Goal: Information Seeking & Learning: Learn about a topic

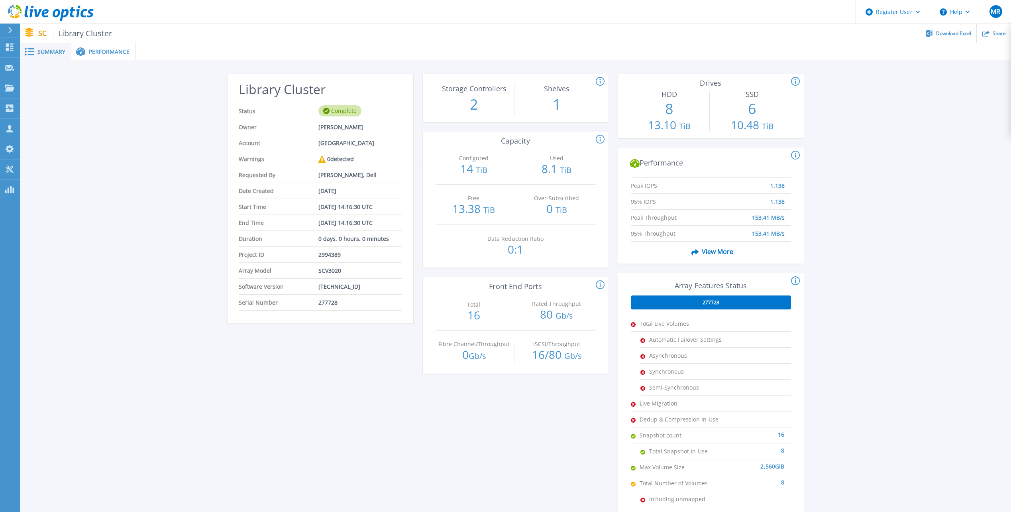
click at [113, 54] on span "Performance" at bounding box center [109, 52] width 41 height 6
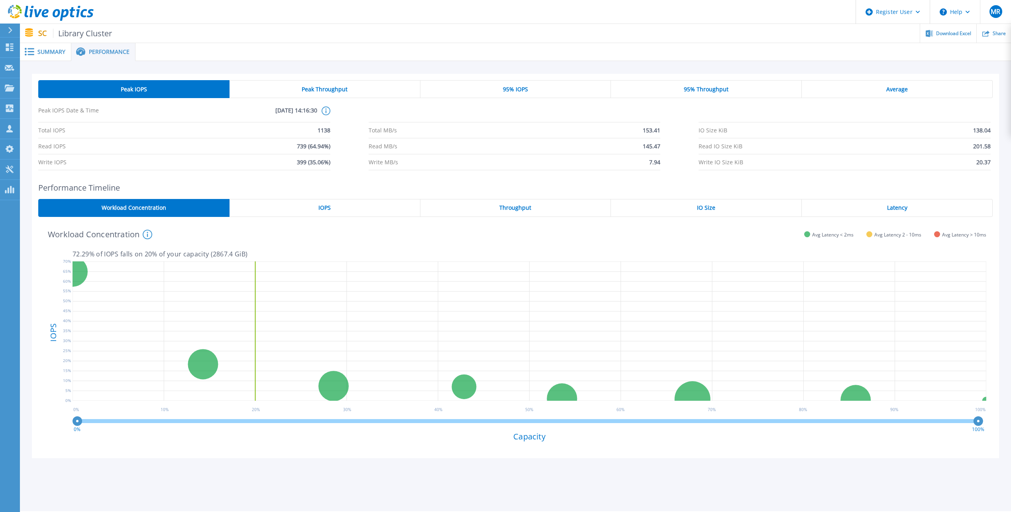
click at [49, 53] on span "Summary" at bounding box center [51, 52] width 28 height 6
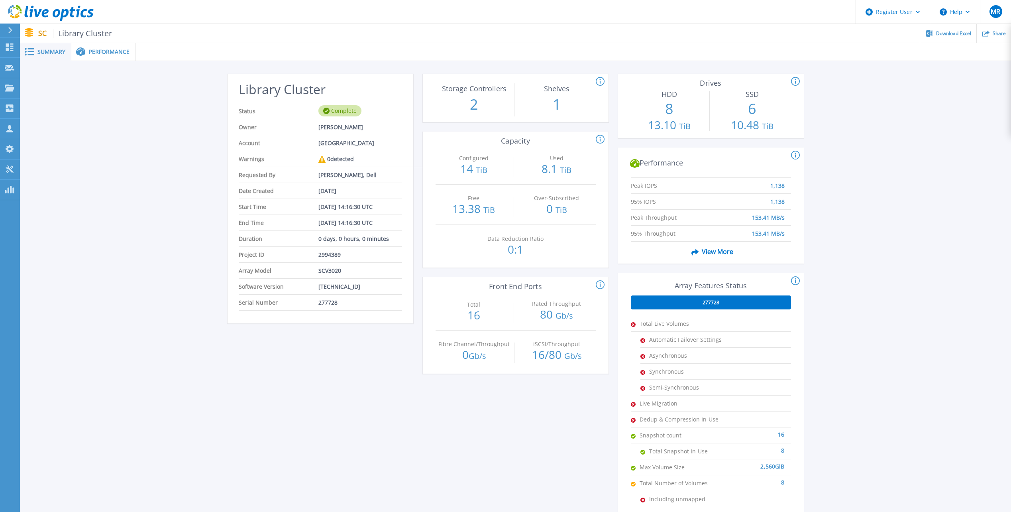
click at [711, 252] on span "View More" at bounding box center [710, 251] width 45 height 15
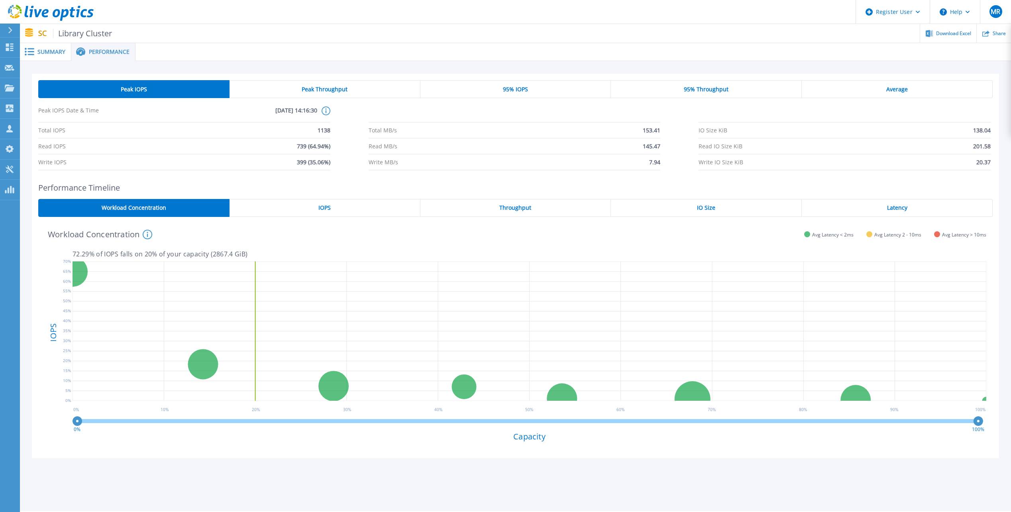
click at [357, 90] on div "Peak Throughput" at bounding box center [325, 89] width 191 height 18
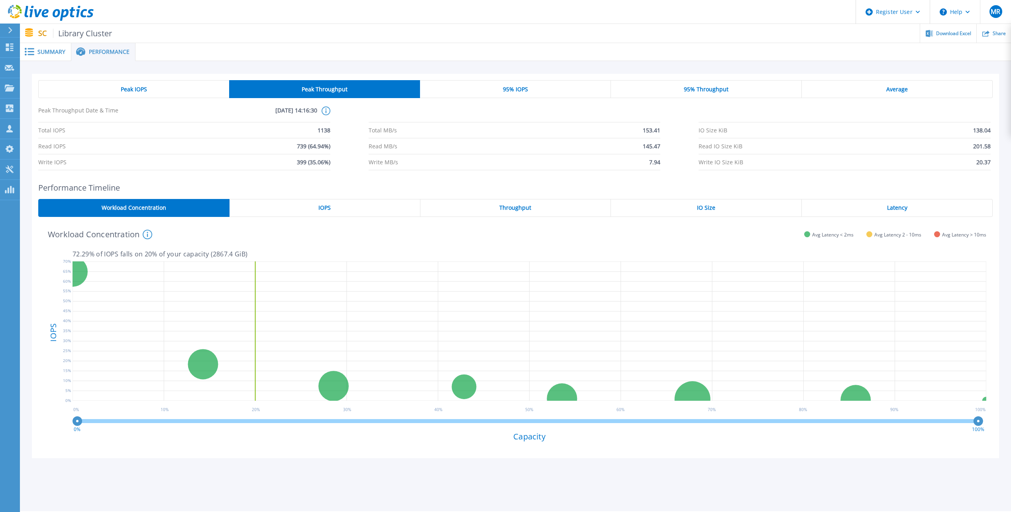
click at [159, 83] on div "Peak IOPS" at bounding box center [133, 89] width 191 height 18
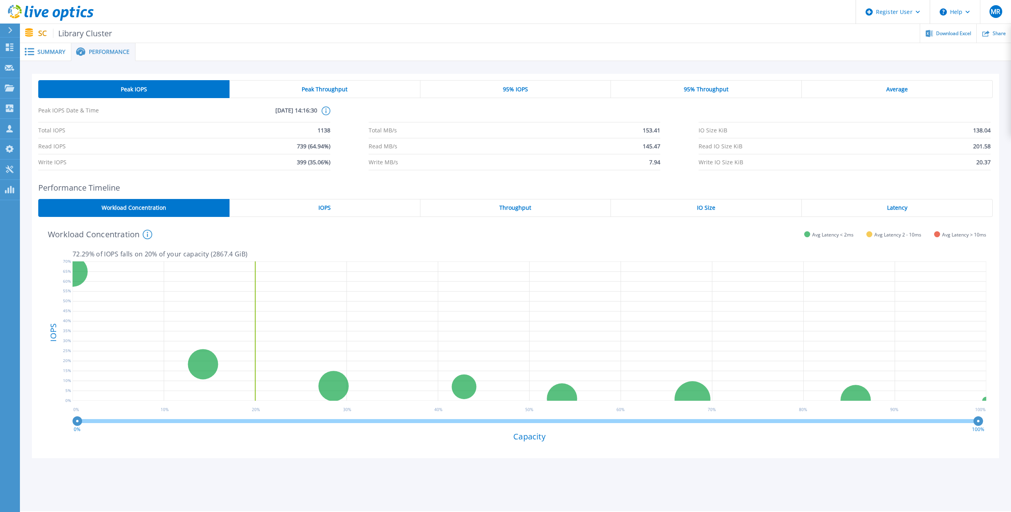
click at [313, 208] on div "IOPS" at bounding box center [325, 208] width 191 height 18
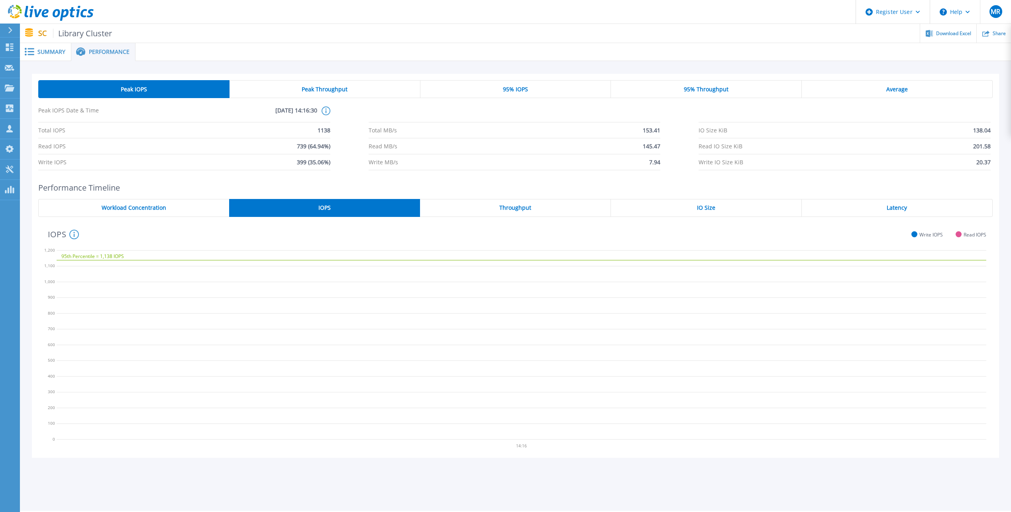
click at [509, 207] on span "Throughput" at bounding box center [516, 208] width 32 height 6
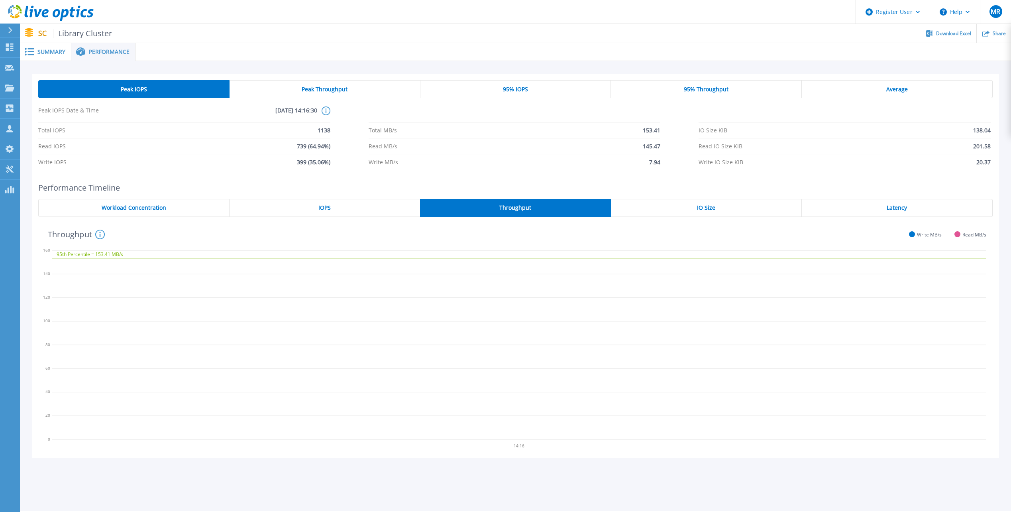
click at [704, 205] on span "IO Size" at bounding box center [706, 208] width 18 height 6
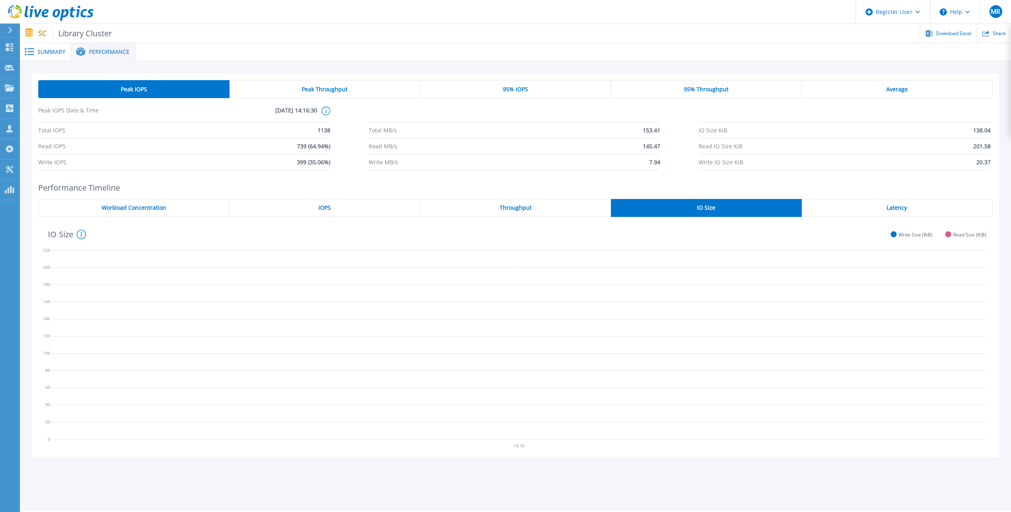
click at [918, 210] on div "Latency" at bounding box center [897, 208] width 191 height 18
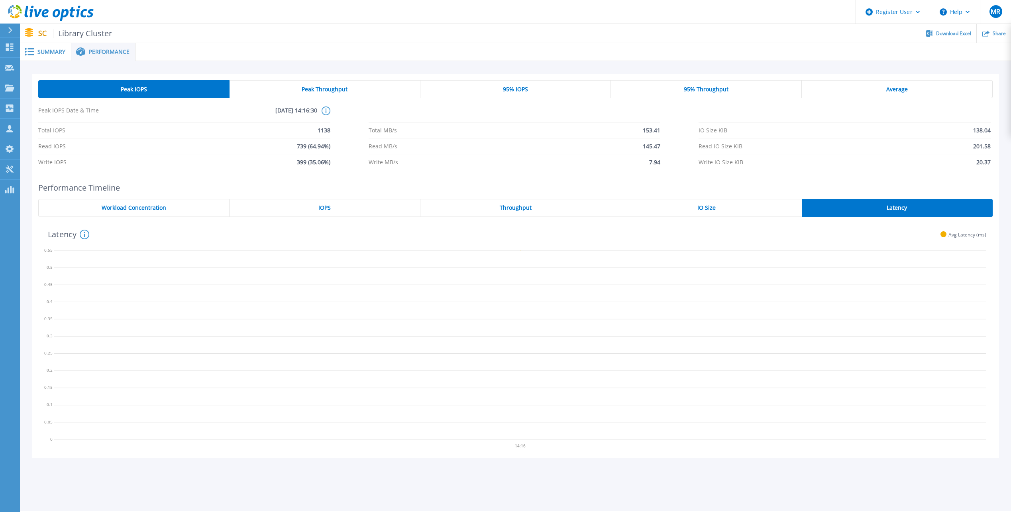
click at [167, 210] on div "Workload Concentration" at bounding box center [133, 208] width 191 height 18
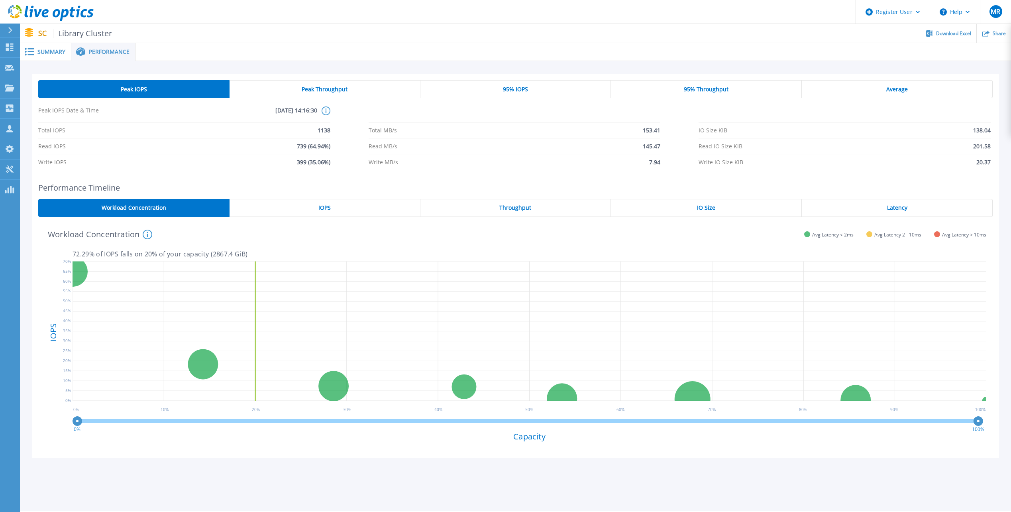
click at [49, 57] on div "Summary" at bounding box center [45, 52] width 51 height 18
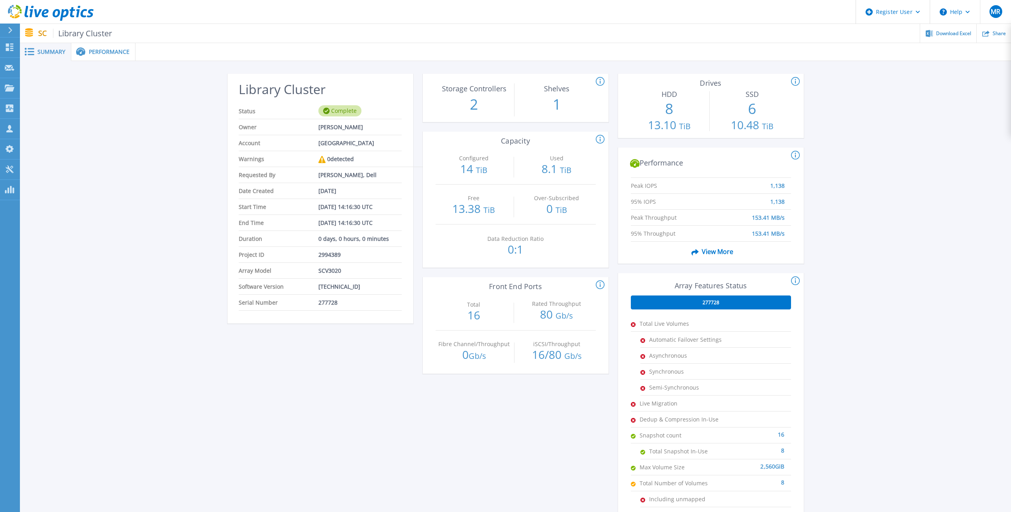
click at [796, 82] on icon at bounding box center [795, 81] width 1 height 5
click at [757, 107] on p "6" at bounding box center [752, 108] width 77 height 21
click at [718, 106] on p "6" at bounding box center [752, 108] width 77 height 21
click at [111, 49] on span "Performance" at bounding box center [109, 52] width 41 height 6
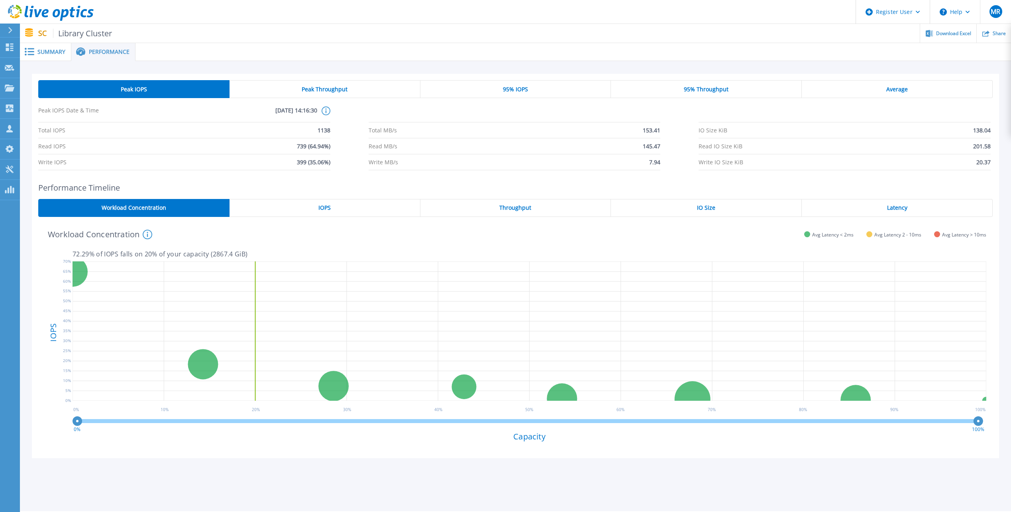
click at [36, 51] on span at bounding box center [29, 52] width 18 height 8
